Goal: Information Seeking & Learning: Learn about a topic

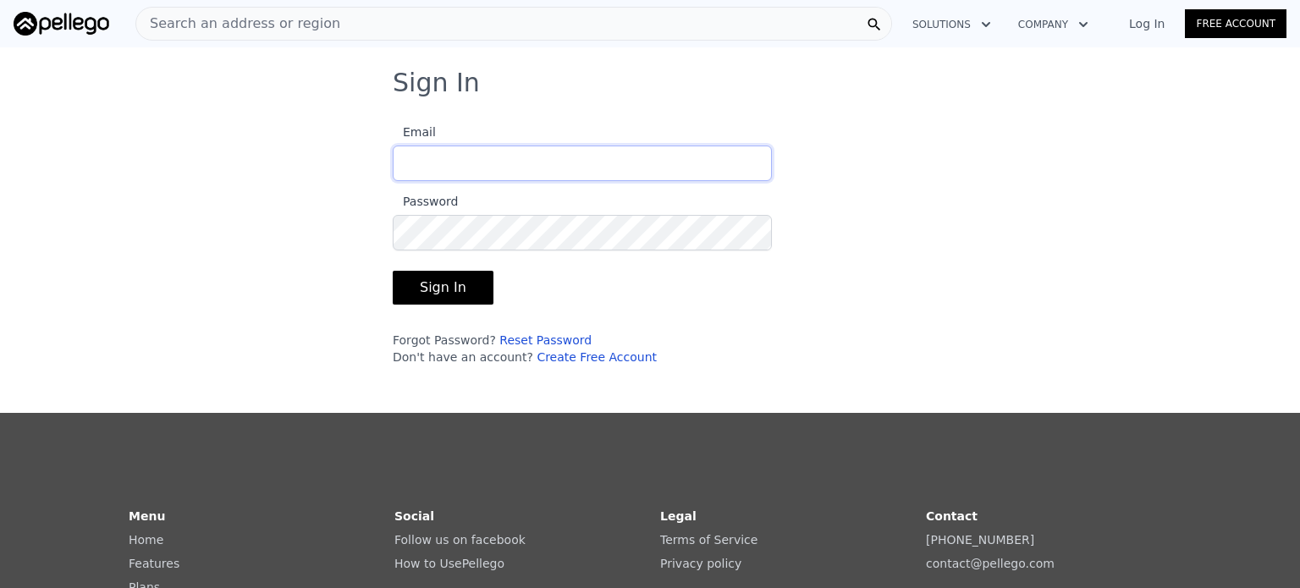
click at [454, 165] on input "Email" at bounding box center [582, 164] width 379 height 36
type input "[EMAIL_ADDRESS][DOMAIN_NAME]"
click at [465, 292] on button "Sign In" at bounding box center [443, 288] width 101 height 34
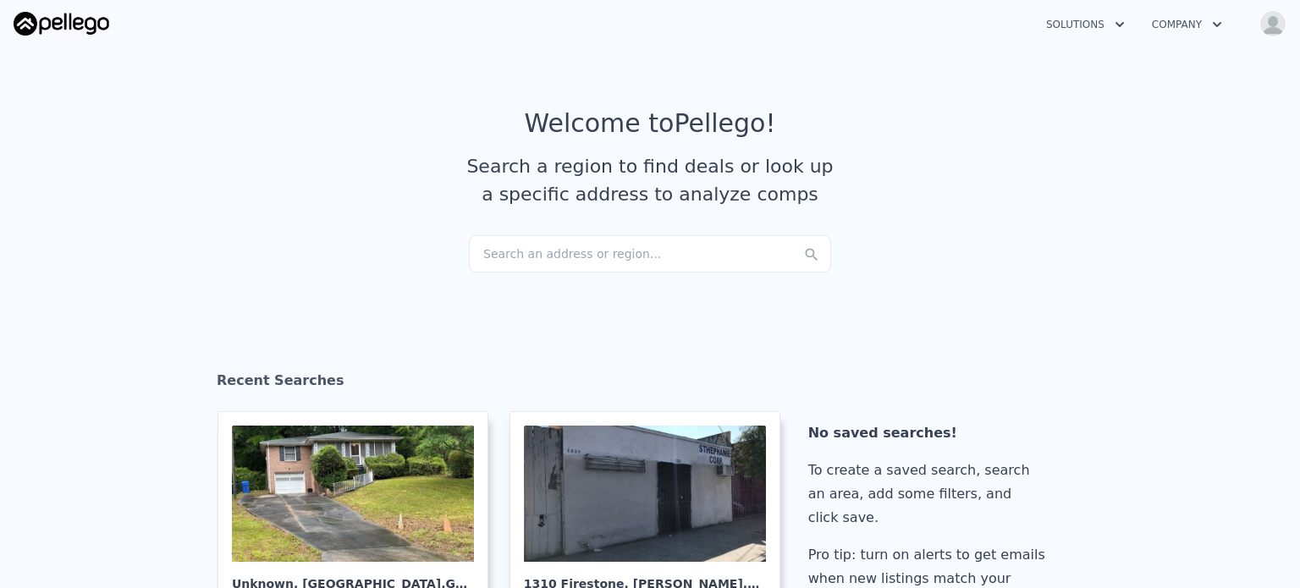
click at [511, 264] on div "Search an address or region..." at bounding box center [650, 253] width 362 height 37
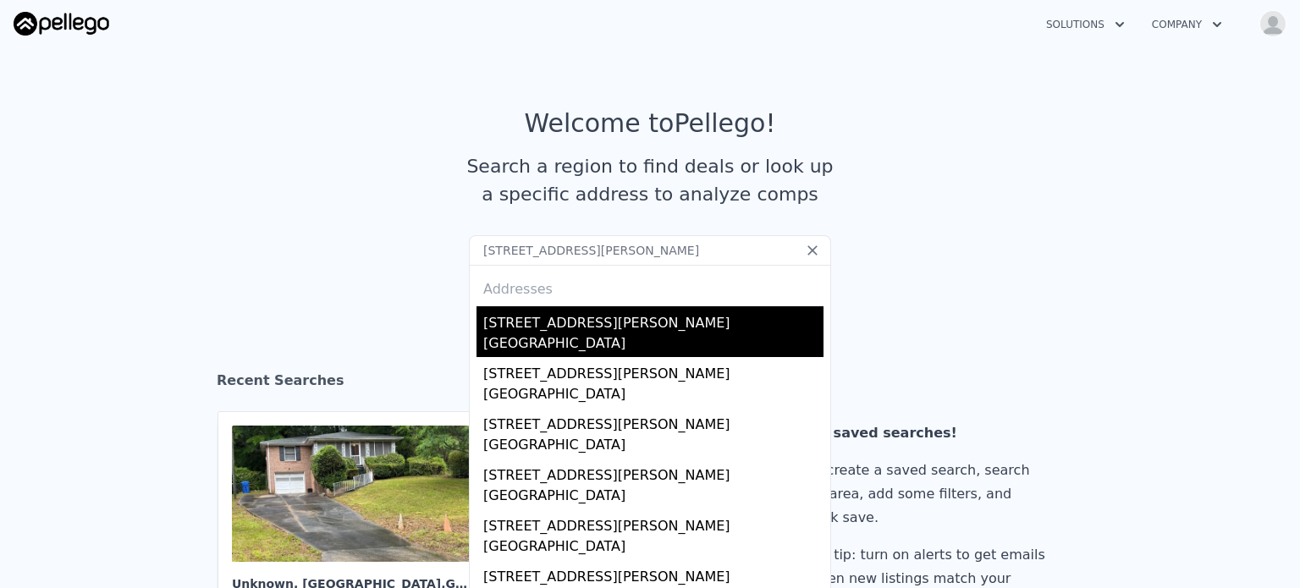
type input "[STREET_ADDRESS][PERSON_NAME]"
click at [610, 321] on div "[STREET_ADDRESS][PERSON_NAME]" at bounding box center [653, 319] width 340 height 27
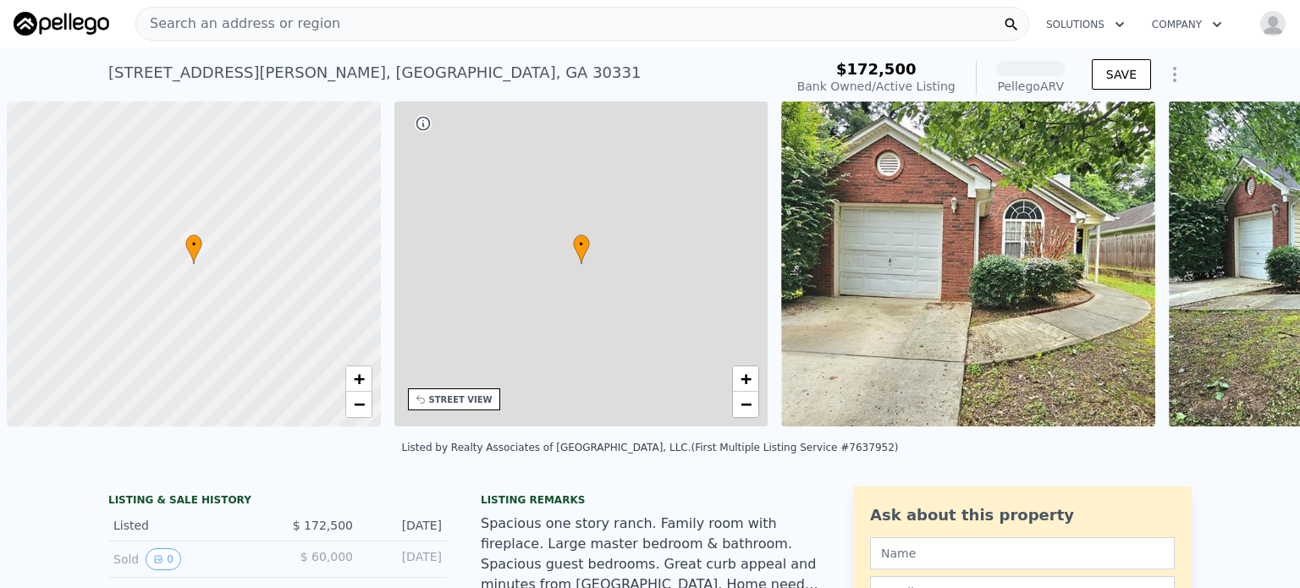
scroll to position [0, 7]
